Goal: Task Accomplishment & Management: Use online tool/utility

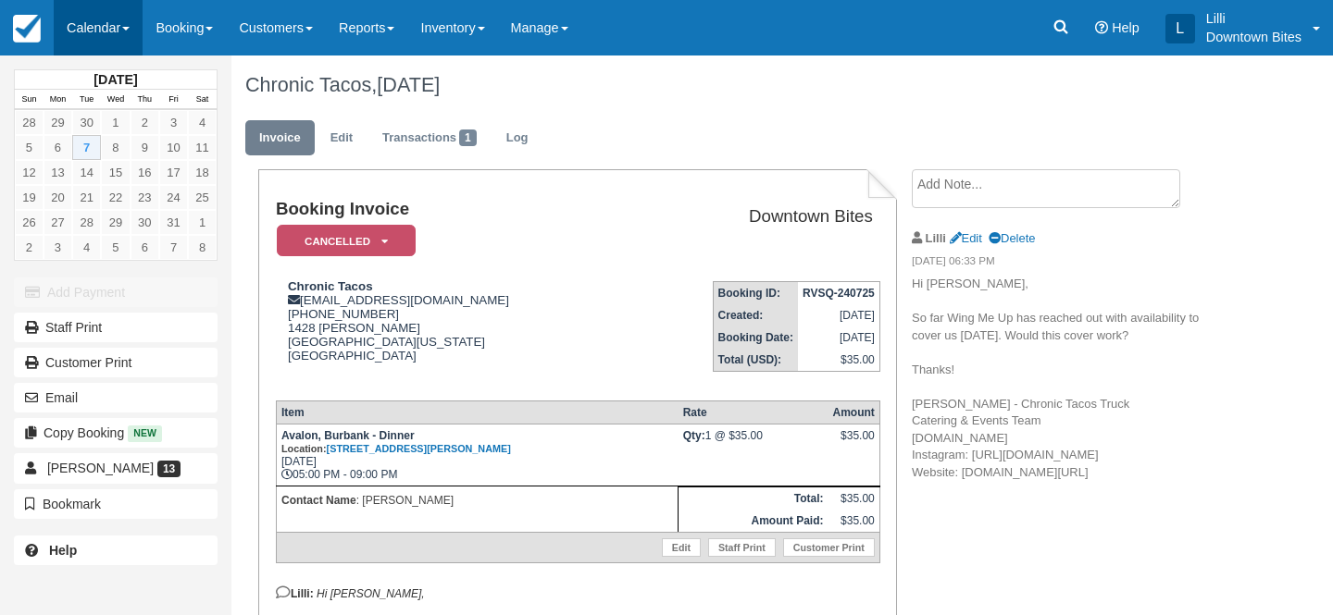
click at [90, 24] on link "Calendar" at bounding box center [98, 28] width 89 height 56
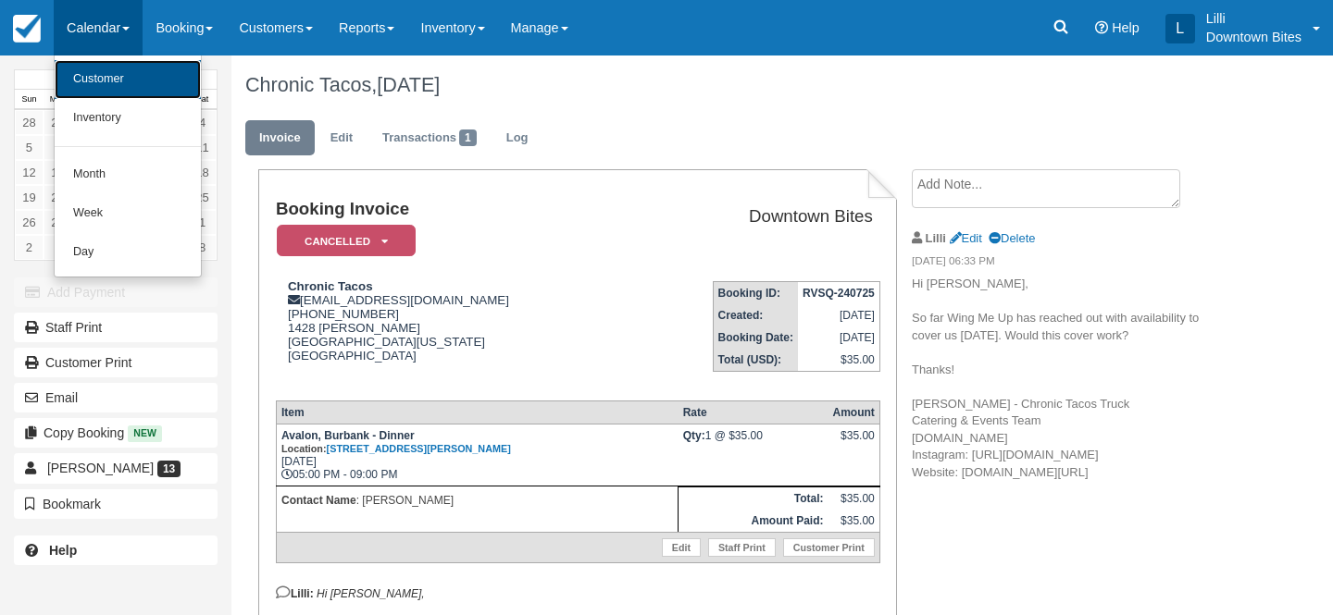
click at [107, 73] on link "Customer" at bounding box center [128, 79] width 146 height 39
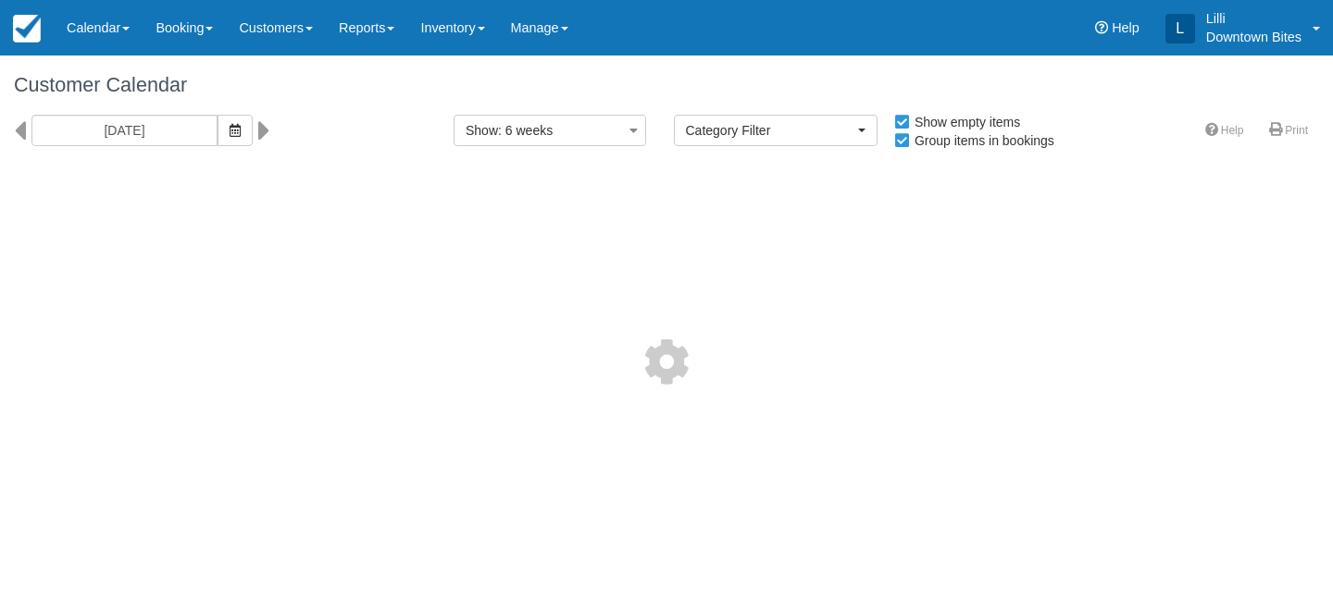
select select
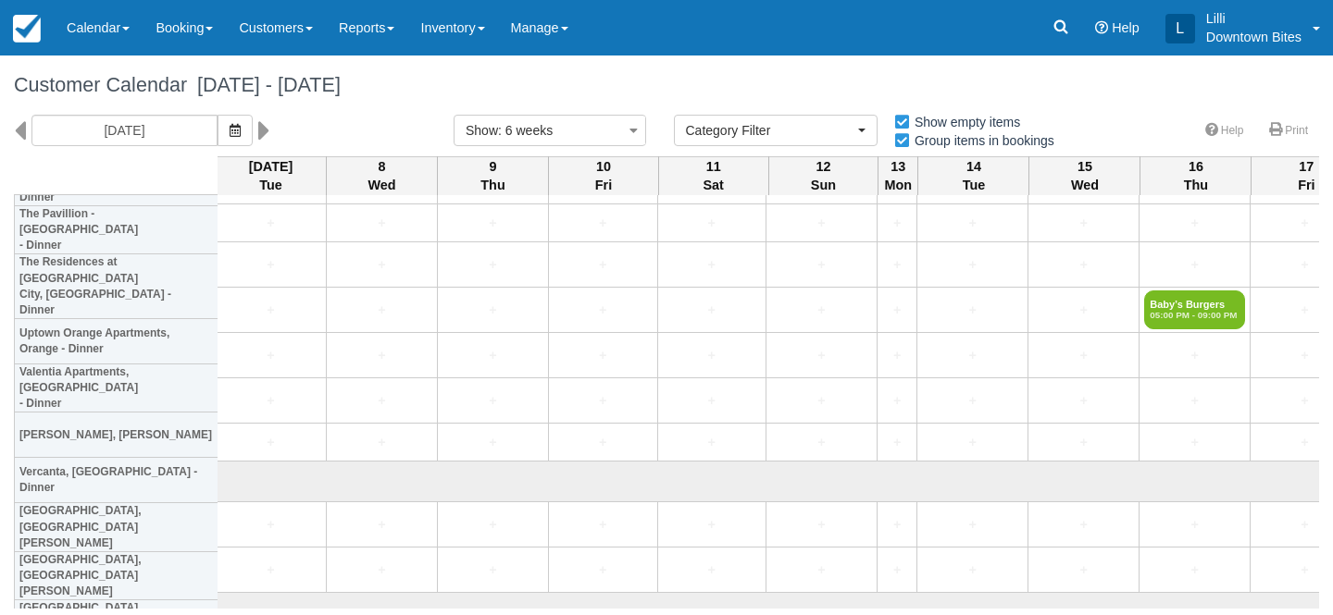
scroll to position [5100, 3]
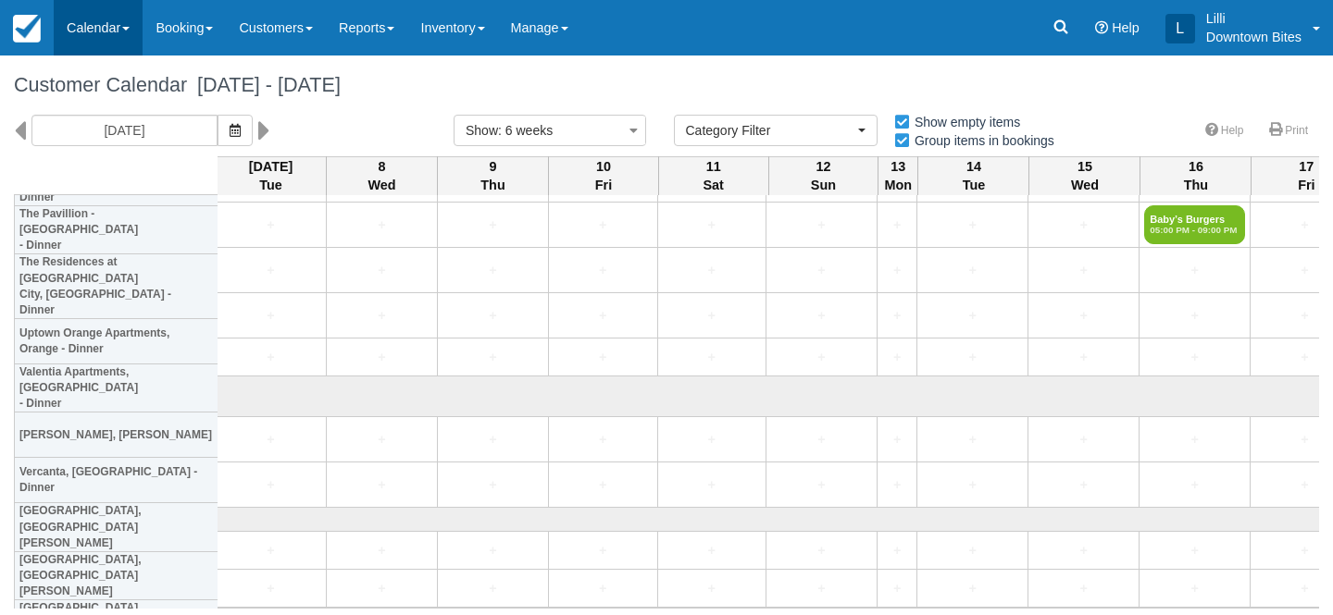
click at [101, 29] on link "Calendar" at bounding box center [98, 28] width 89 height 56
